Goal: Use online tool/utility: Utilize a website feature to perform a specific function

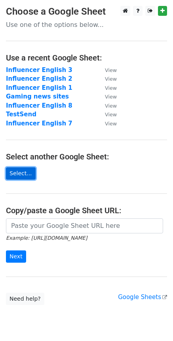
click at [26, 173] on link "Select..." at bounding box center [21, 173] width 30 height 12
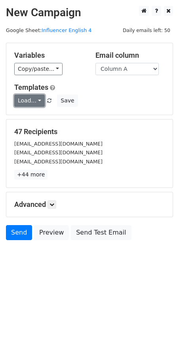
click at [31, 105] on link "Load..." at bounding box center [29, 100] width 30 height 12
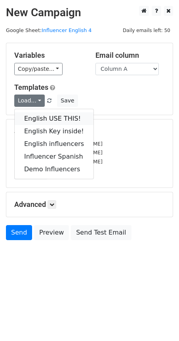
click at [51, 119] on link "English USE THIS!" at bounding box center [54, 118] width 79 height 13
